Goal: Task Accomplishment & Management: Manage account settings

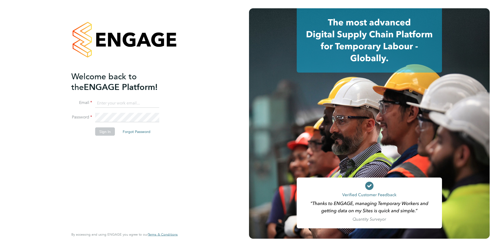
click at [117, 106] on input at bounding box center [127, 102] width 64 height 9
type input "[EMAIL_ADDRESS][DOMAIN_NAME]"
click at [102, 132] on button "Sign In" at bounding box center [105, 131] width 20 height 8
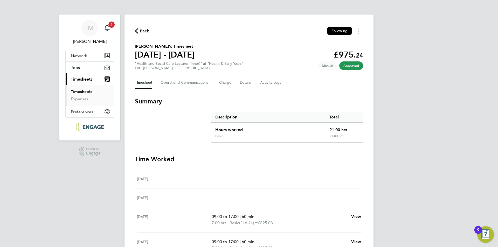
click at [349, 66] on span "Approved" at bounding box center [351, 65] width 24 height 9
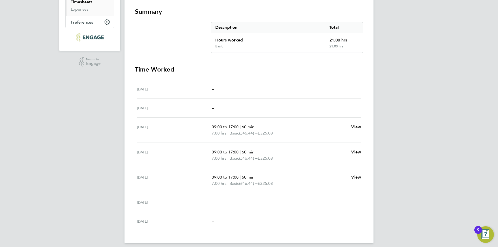
scroll to position [94, 0]
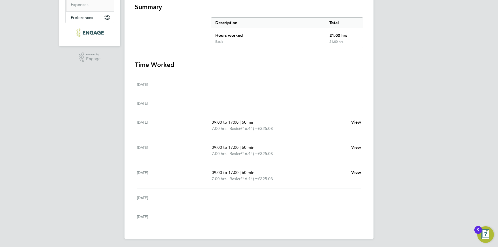
click at [354, 147] on span "View" at bounding box center [356, 147] width 10 height 5
select select "60"
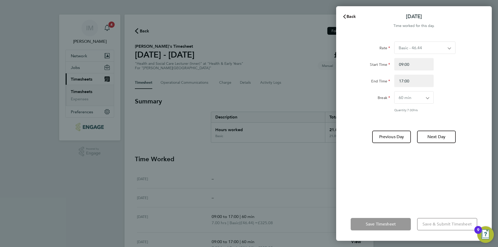
click at [353, 16] on span "Back" at bounding box center [351, 16] width 10 height 5
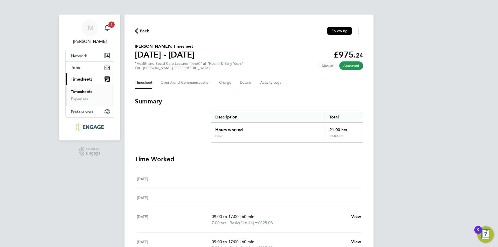
click at [78, 81] on span "Timesheets" at bounding box center [82, 79] width 22 height 5
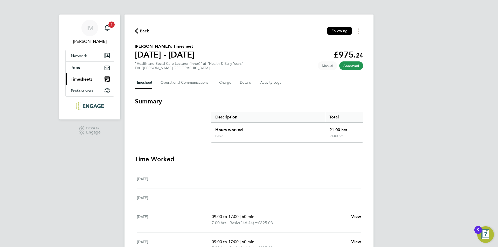
click at [78, 81] on span "Timesheets" at bounding box center [82, 79] width 22 height 5
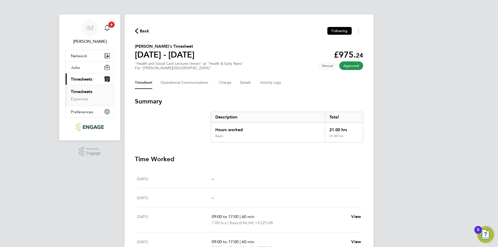
click at [80, 94] on link "Timesheets" at bounding box center [82, 91] width 22 height 5
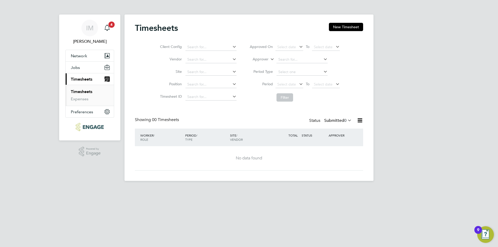
click at [80, 81] on span "Timesheets" at bounding box center [82, 79] width 22 height 5
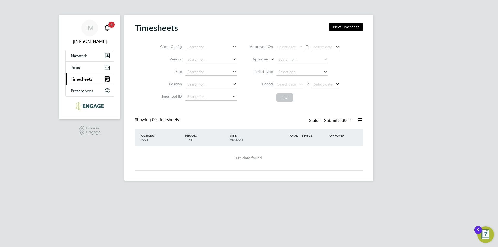
click at [110, 27] on app-alerts-badge "4" at bounding box center [111, 24] width 7 height 7
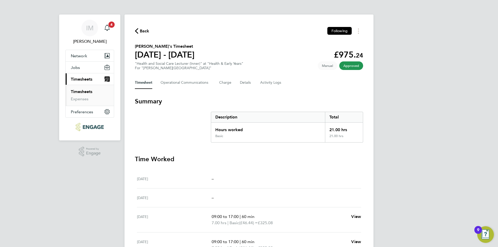
click at [348, 65] on span "Approved" at bounding box center [351, 65] width 24 height 9
